Goal: Task Accomplishment & Management: Use online tool/utility

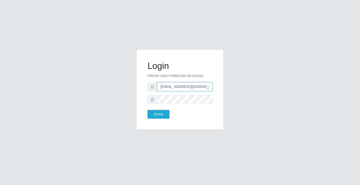
click at [210, 87] on input "[EMAIL_ADDRESS][DOMAIN_NAME]" at bounding box center [184, 86] width 55 height 9
type input "a"
type input "[EMAIL_ADDRESS][DOMAIN_NAME]"
click at [148, 110] on button "Entrar" at bounding box center [159, 114] width 22 height 9
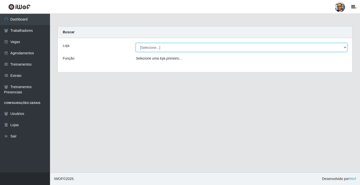
click at [345, 47] on select "[Selecione...] Mercadinho [GEOGRAPHIC_DATA]" at bounding box center [242, 47] width 212 height 9
select select "345"
click at [136, 43] on select "[Selecione...] Mercadinho [GEOGRAPHIC_DATA]" at bounding box center [242, 47] width 212 height 9
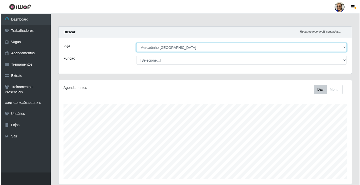
scroll to position [125, 0]
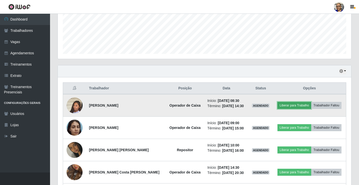
click at [297, 107] on button "Liberar para Trabalho" at bounding box center [295, 105] width 34 height 7
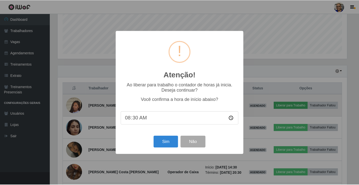
scroll to position [104, 291]
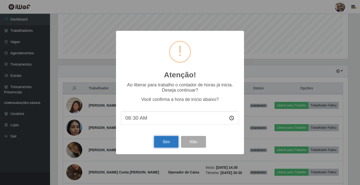
click at [165, 143] on button "Sim" at bounding box center [166, 142] width 24 height 12
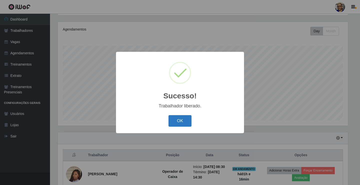
click at [183, 122] on button "OK" at bounding box center [180, 121] width 23 height 12
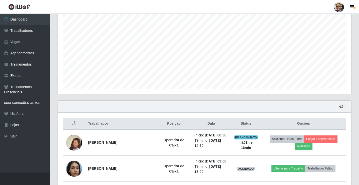
scroll to position [133, 0]
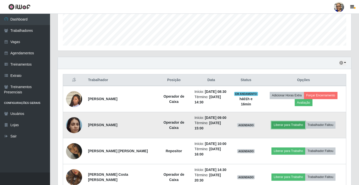
click at [287, 126] on button "Liberar para Trabalho" at bounding box center [289, 124] width 34 height 7
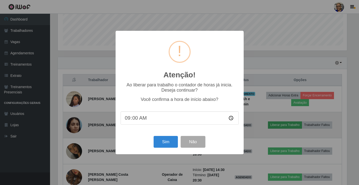
scroll to position [104, 291]
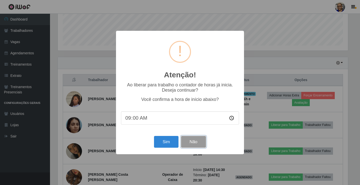
click at [201, 144] on button "Não" at bounding box center [193, 142] width 25 height 12
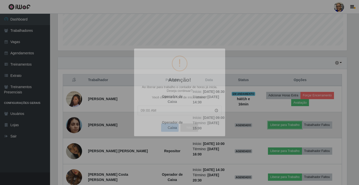
scroll to position [104, 294]
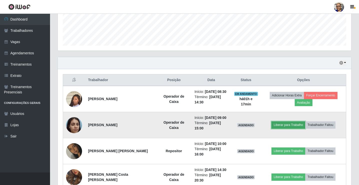
click at [292, 124] on button "Liberar para Trabalho" at bounding box center [289, 124] width 34 height 7
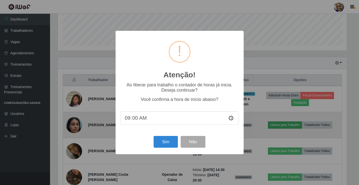
scroll to position [104, 291]
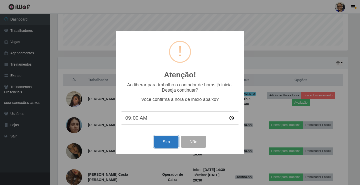
click at [168, 141] on button "Sim" at bounding box center [166, 142] width 24 height 12
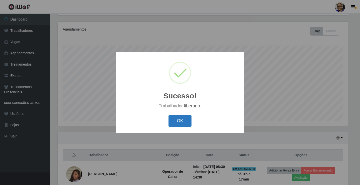
click at [184, 122] on button "OK" at bounding box center [180, 121] width 23 height 12
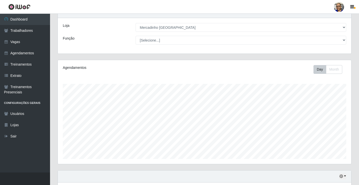
scroll to position [0, 0]
